Goal: Task Accomplishment & Management: Use online tool/utility

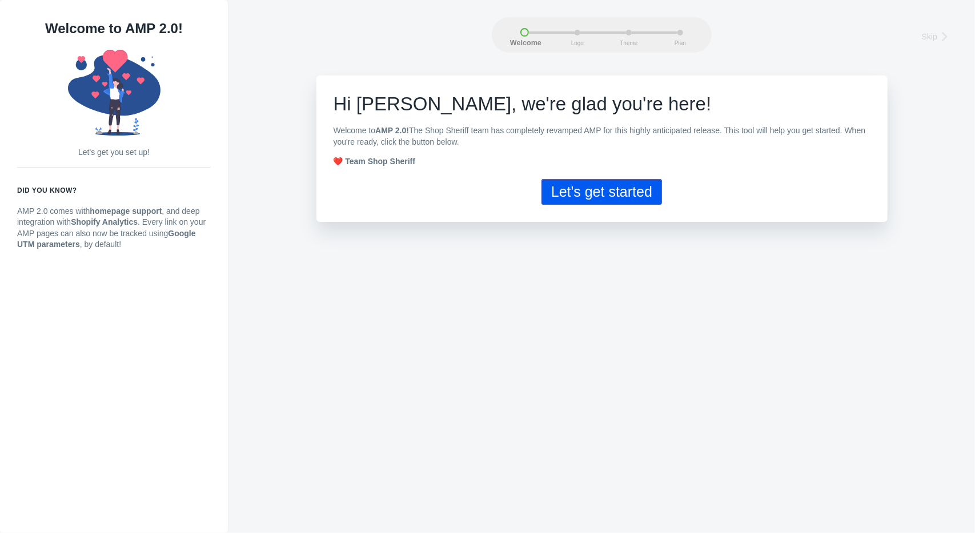
click at [588, 190] on button "Let's get started" at bounding box center [602, 192] width 121 height 26
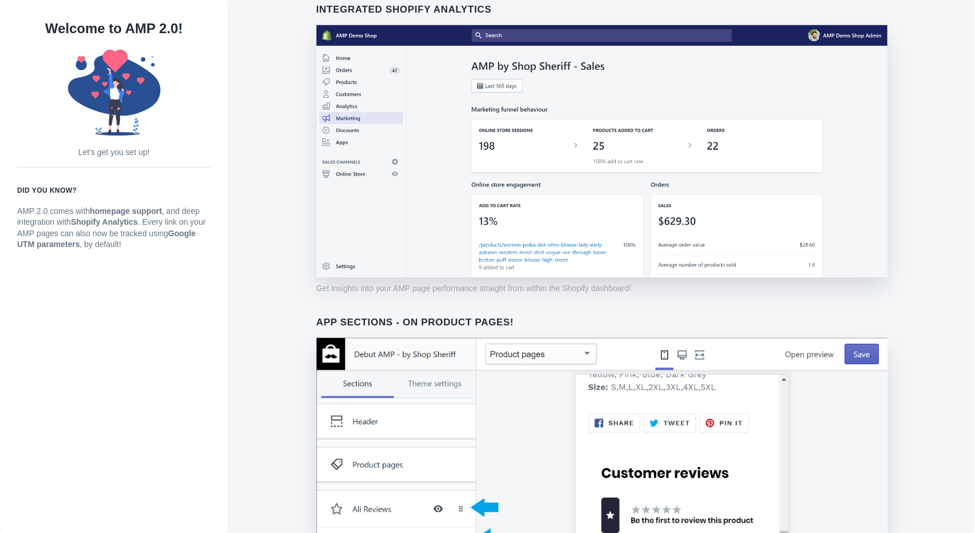
scroll to position [801, 0]
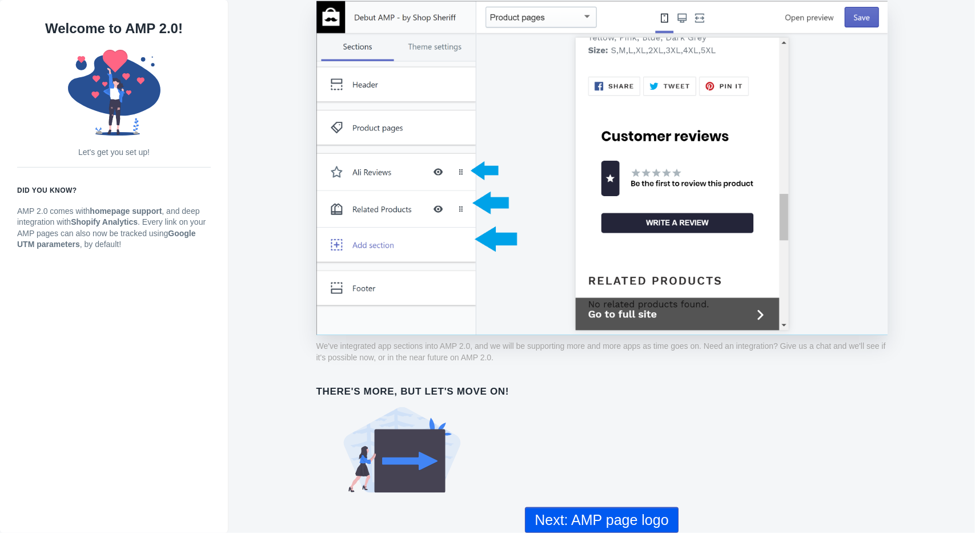
click at [555, 514] on button "Next: AMP page logo" at bounding box center [601, 520] width 153 height 26
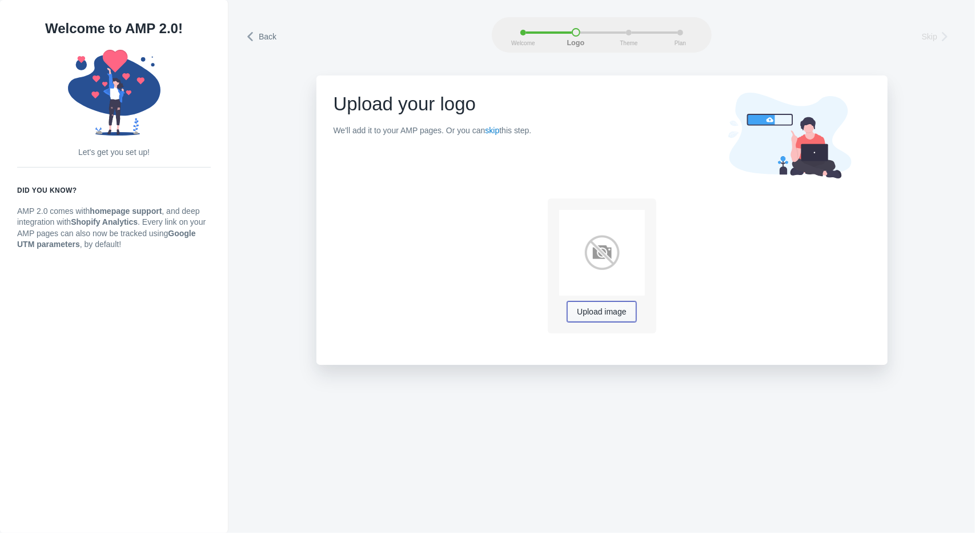
click at [583, 311] on span "Upload image" at bounding box center [601, 311] width 49 height 9
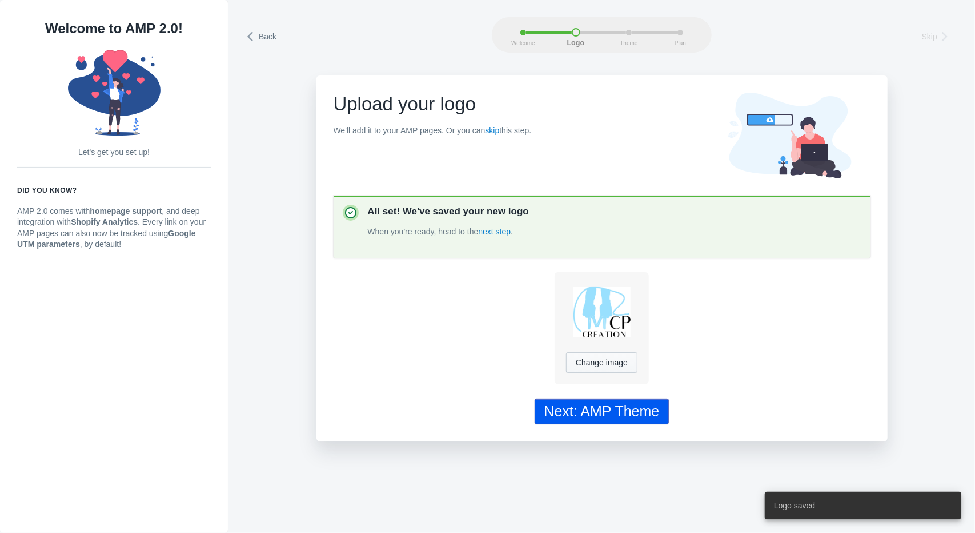
click at [607, 406] on div "Next: AMP Theme" at bounding box center [602, 411] width 115 height 17
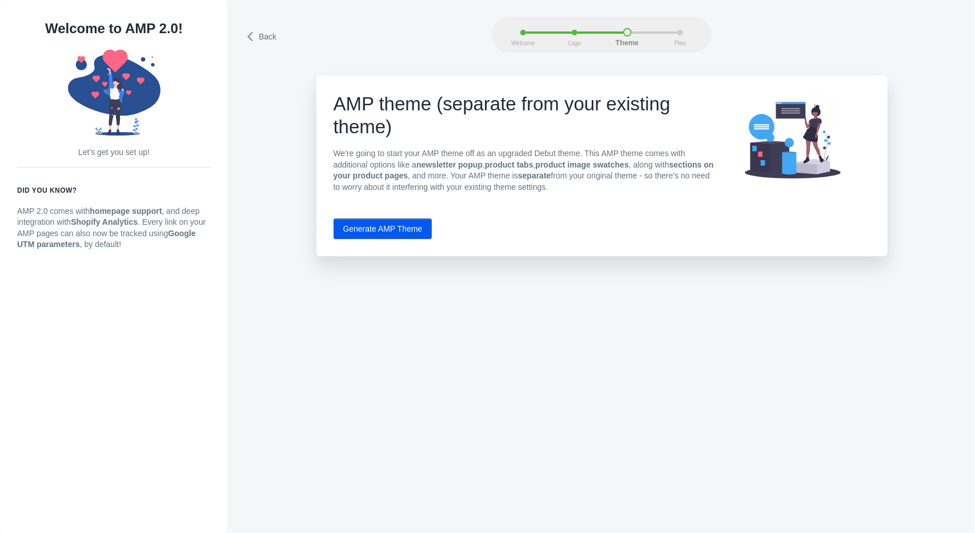
drag, startPoint x: 423, startPoint y: 229, endPoint x: 434, endPoint y: 188, distance: 42.5
click at [434, 188] on p "We're going to start your AMP theme off as an upgraded Debut theme. This AMP th…" at bounding box center [525, 170] width 383 height 45
click at [401, 212] on div "AMP theme (separate from your existing theme) We're going to start your AMP the…" at bounding box center [602, 165] width 571 height 181
click at [401, 221] on button "Generate AMP Theme" at bounding box center [383, 228] width 99 height 21
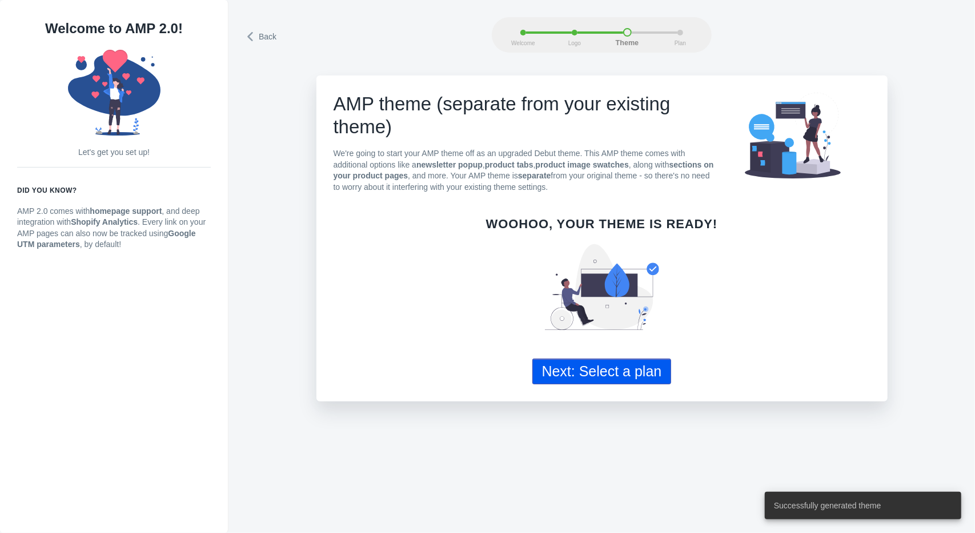
click at [584, 365] on button "Next: Select a plan" at bounding box center [602, 371] width 139 height 26
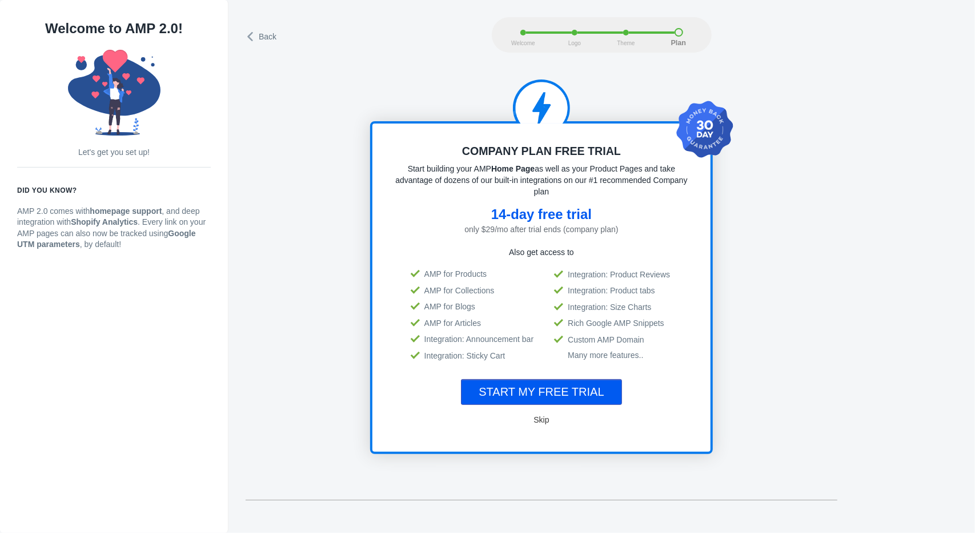
scroll to position [23, 0]
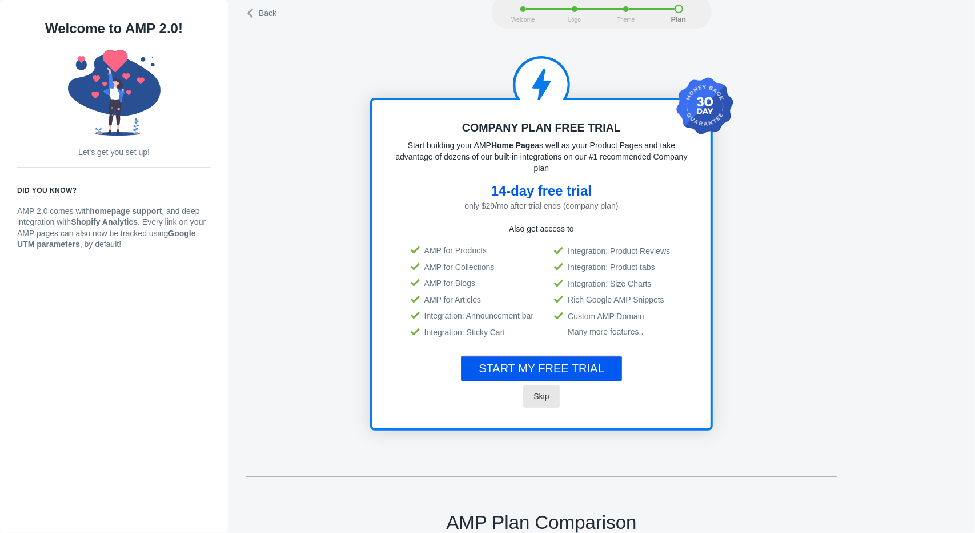
click at [543, 395] on span "Skip" at bounding box center [541, 395] width 15 height 9
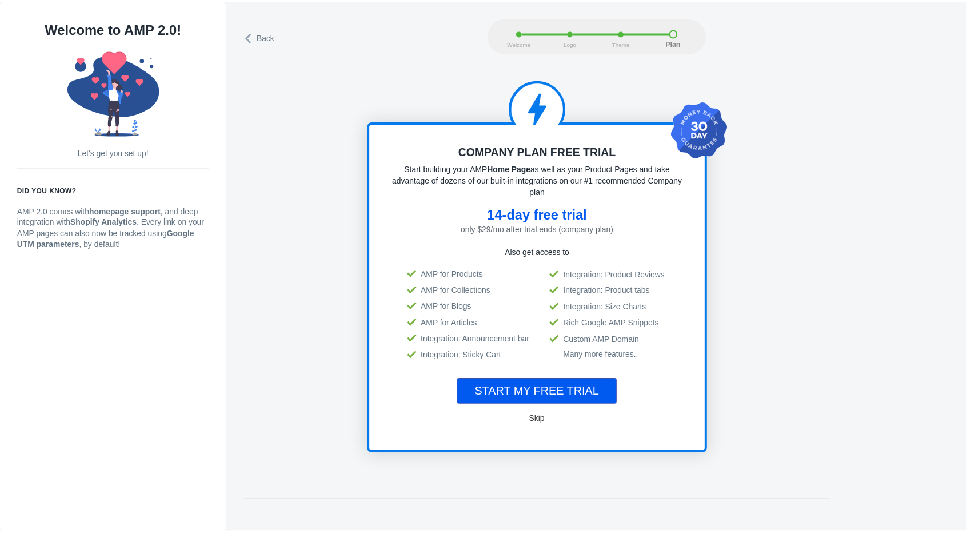
scroll to position [0, 0]
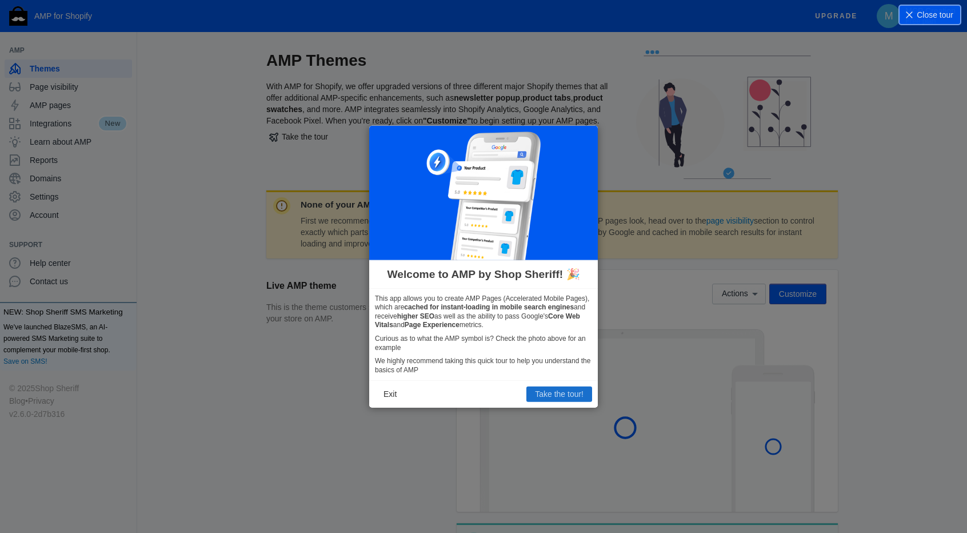
click at [543, 394] on button "Take the tour!" at bounding box center [559, 393] width 66 height 15
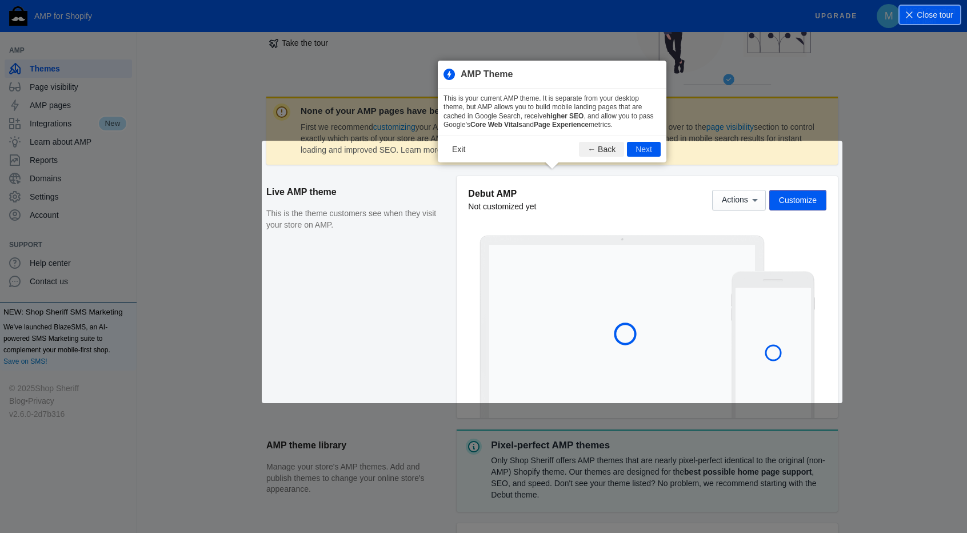
scroll to position [155, 0]
